Goal: Task Accomplishment & Management: Manage account settings

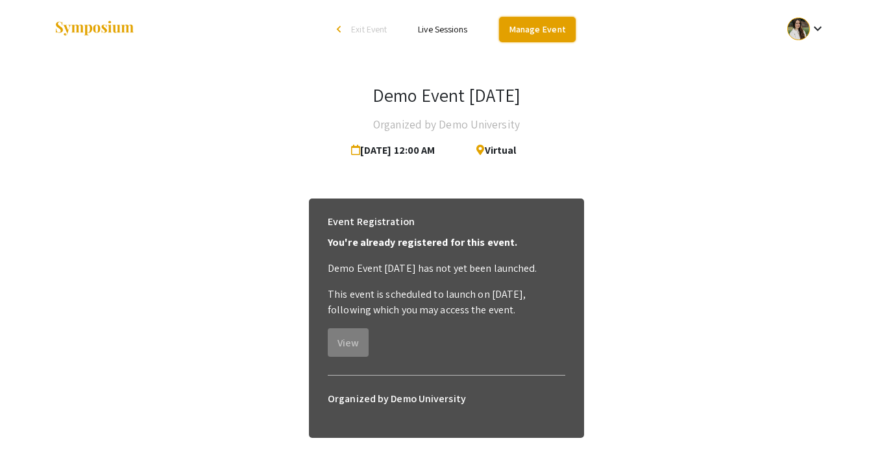
click at [526, 35] on link "Manage Event" at bounding box center [537, 29] width 77 height 25
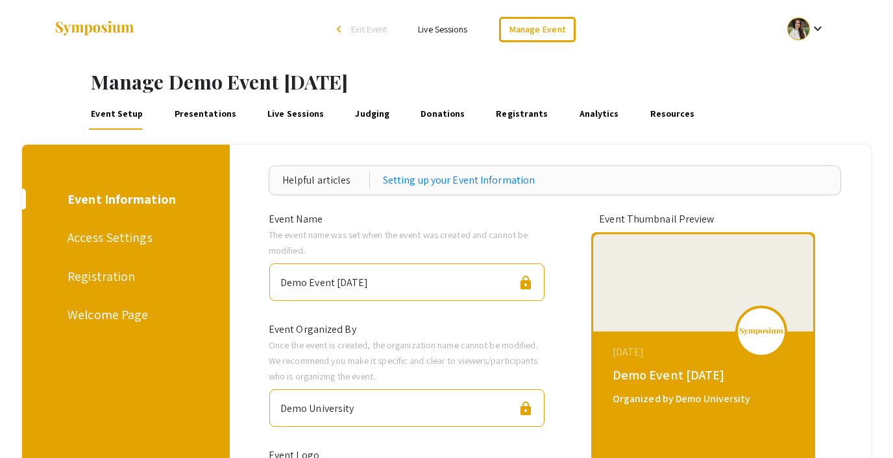
click at [127, 280] on div "Registration" at bounding box center [123, 276] width 112 height 19
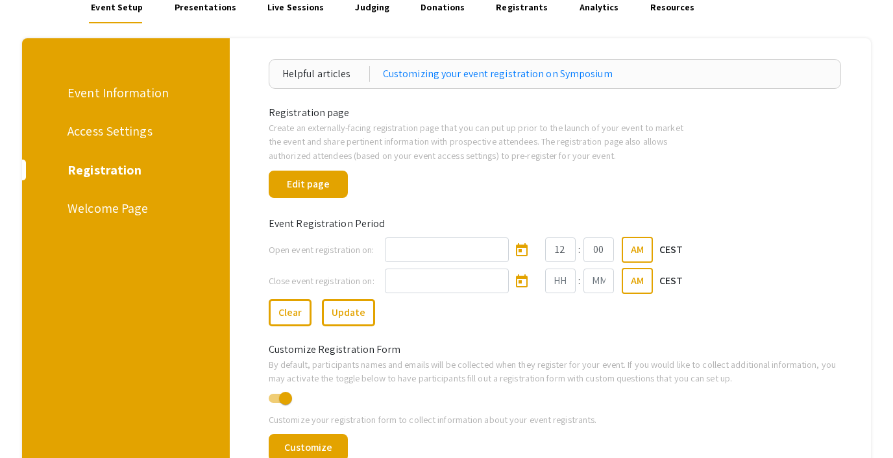
scroll to position [110, 0]
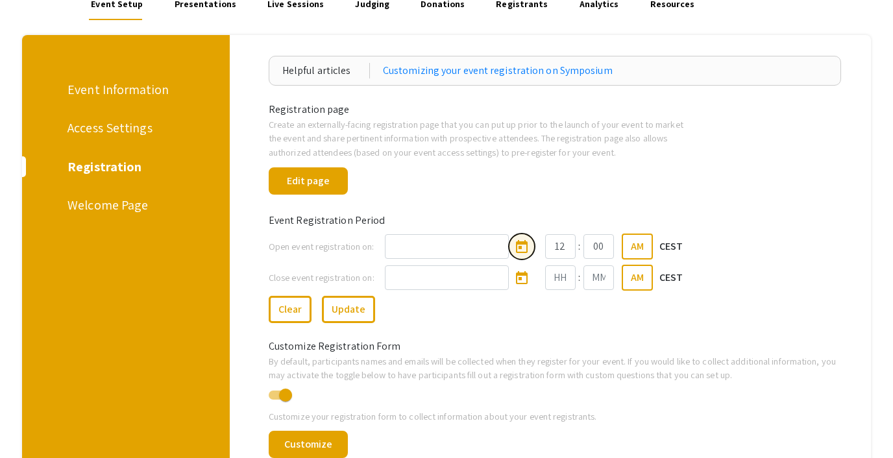
click at [516, 244] on icon "Open calendar" at bounding box center [522, 246] width 12 height 13
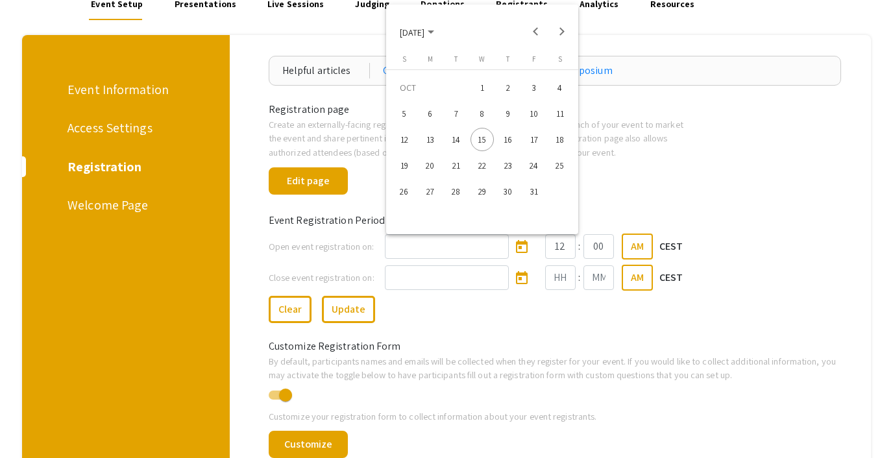
click at [455, 141] on div "14" at bounding box center [455, 139] width 23 height 23
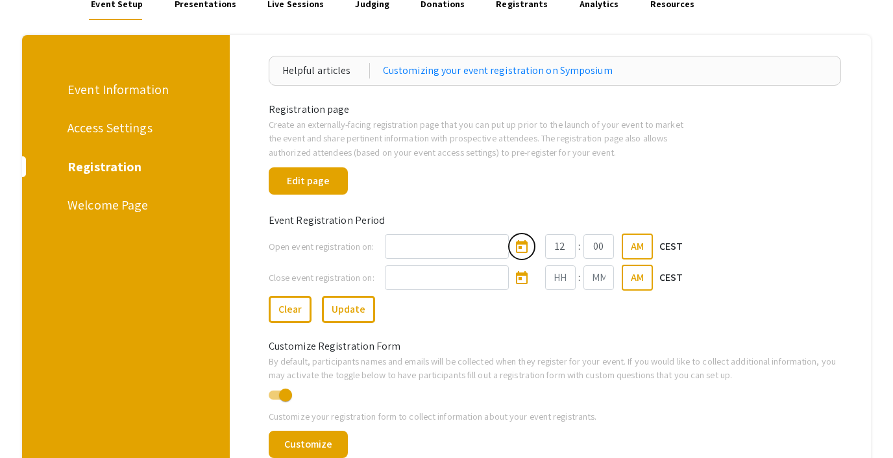
type input "[DATE]"
click at [514, 271] on icon "Open calendar" at bounding box center [522, 279] width 16 height 16
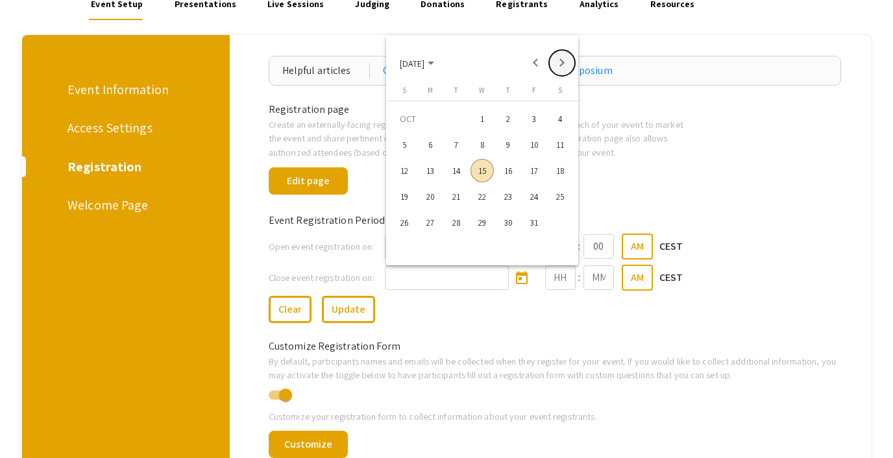
click at [561, 69] on button "Next month" at bounding box center [562, 63] width 26 height 26
click at [537, 143] on div "6" at bounding box center [533, 144] width 23 height 23
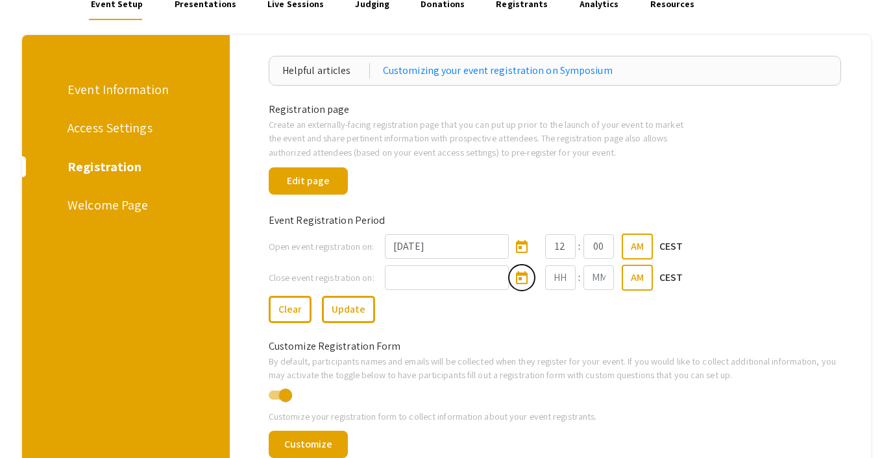
type input "[DATE]"
click at [349, 305] on button "Update" at bounding box center [348, 309] width 53 height 27
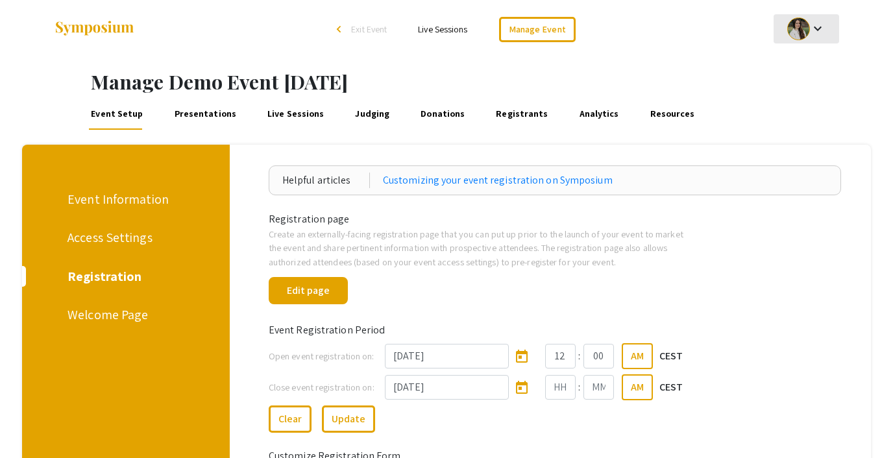
click at [815, 26] on mat-icon "keyboard_arrow_down" at bounding box center [818, 29] width 16 height 16
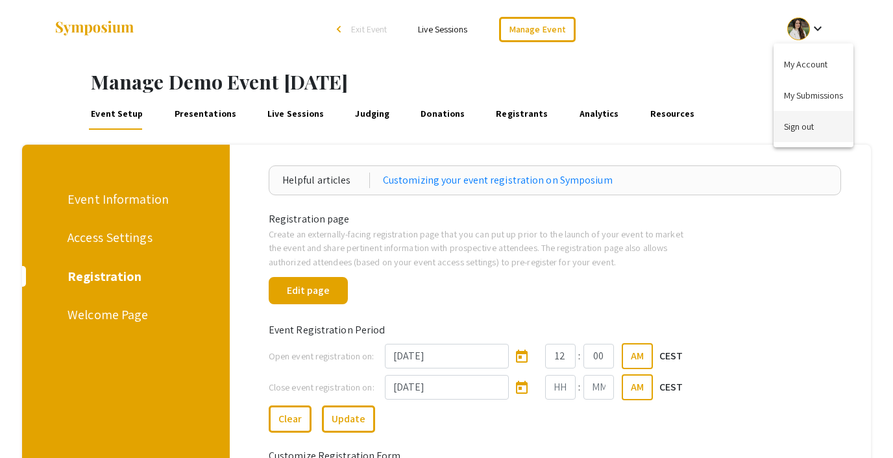
click at [793, 133] on button "Sign out" at bounding box center [813, 126] width 80 height 31
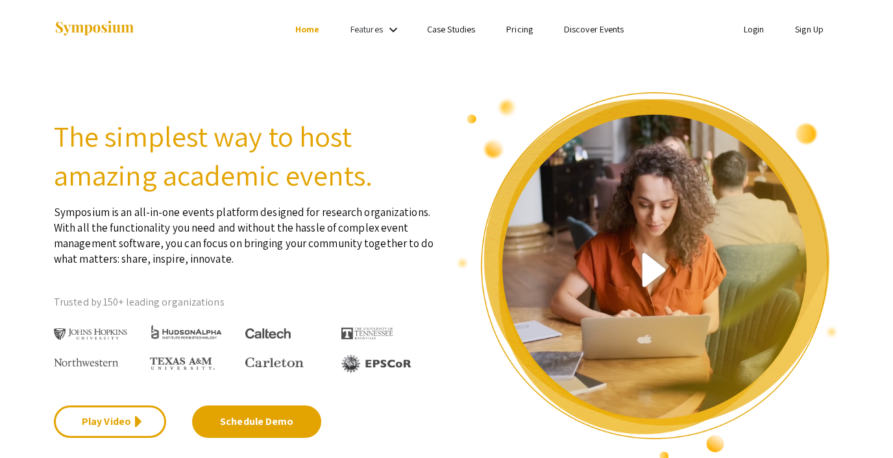
click at [755, 27] on link "Login" at bounding box center [754, 29] width 21 height 12
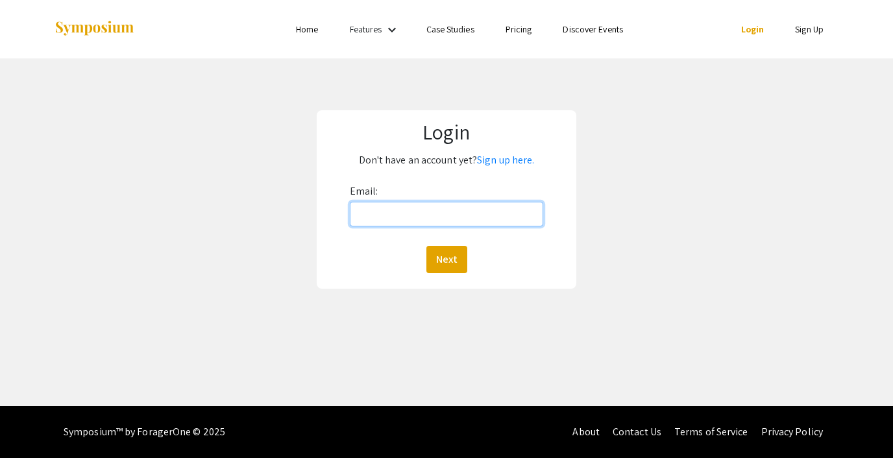
click at [417, 217] on input "Email:" at bounding box center [446, 214] width 193 height 25
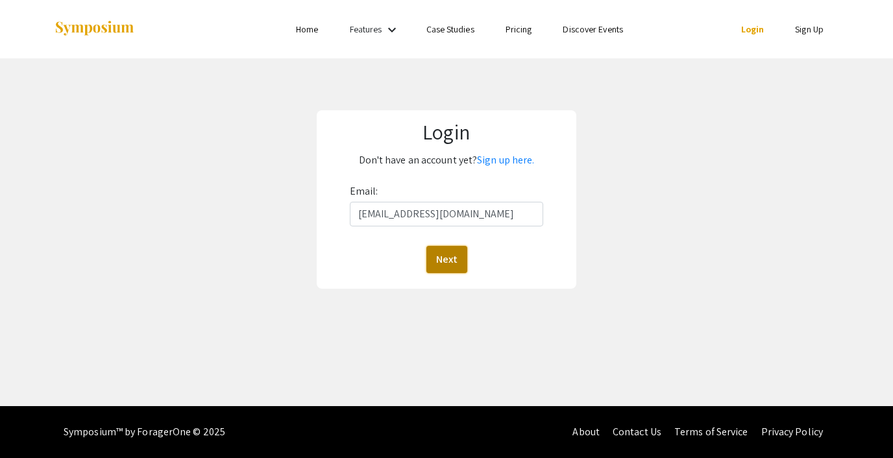
click at [445, 261] on button "Next" at bounding box center [446, 259] width 41 height 27
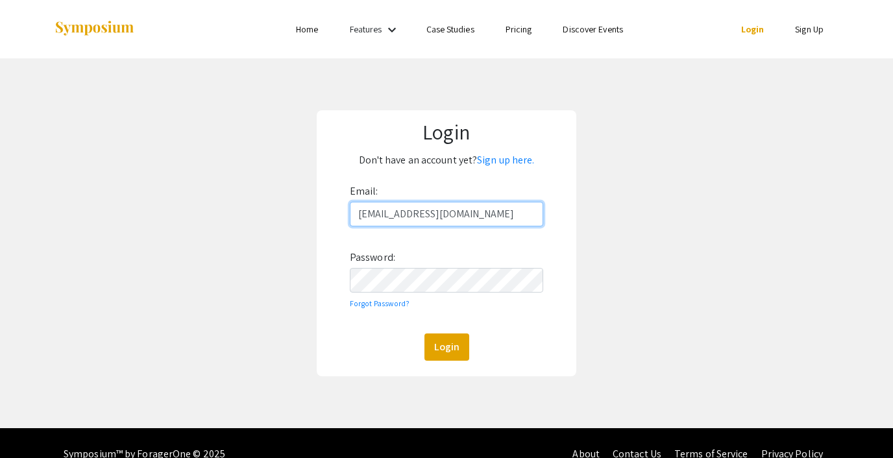
type input "[EMAIL_ADDRESS][DOMAIN_NAME]"
click at [454, 345] on button "Login" at bounding box center [446, 347] width 45 height 27
